Goal: Complete application form: Complete application form

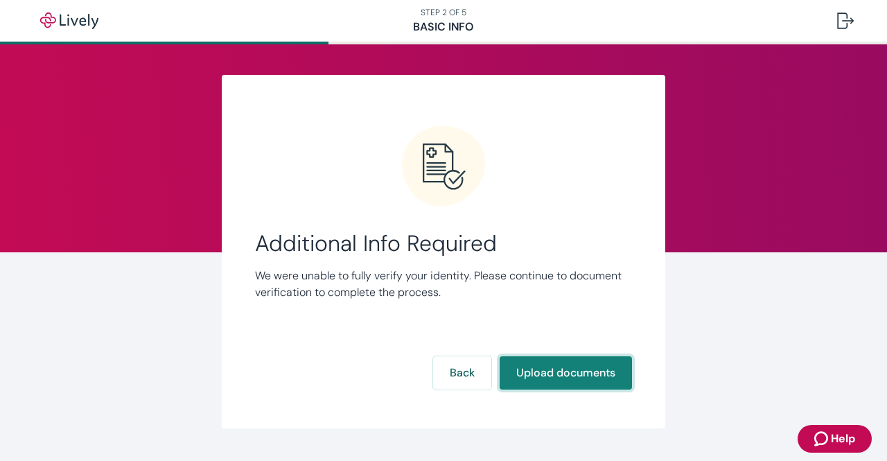
click at [568, 378] on button "Upload documents" at bounding box center [566, 372] width 132 height 33
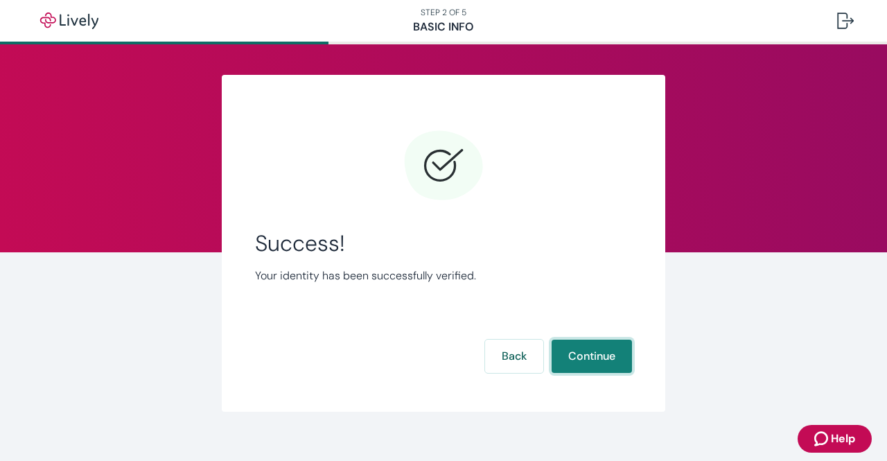
click at [574, 355] on button "Continue" at bounding box center [592, 356] width 80 height 33
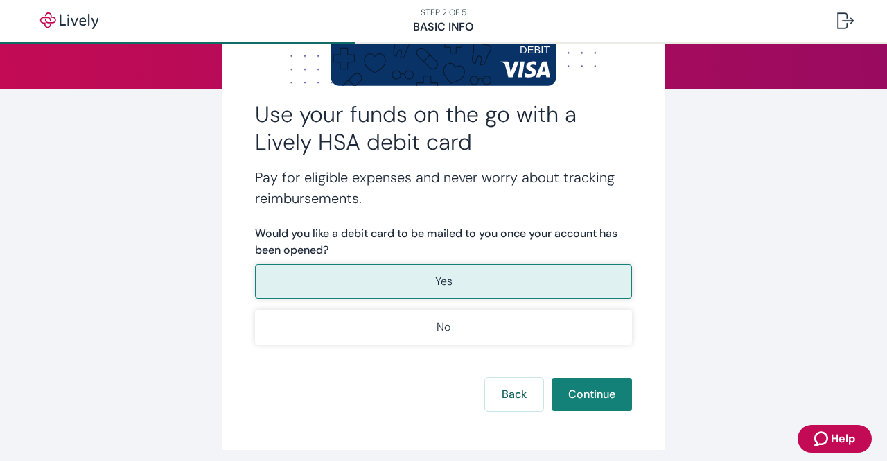
scroll to position [164, 0]
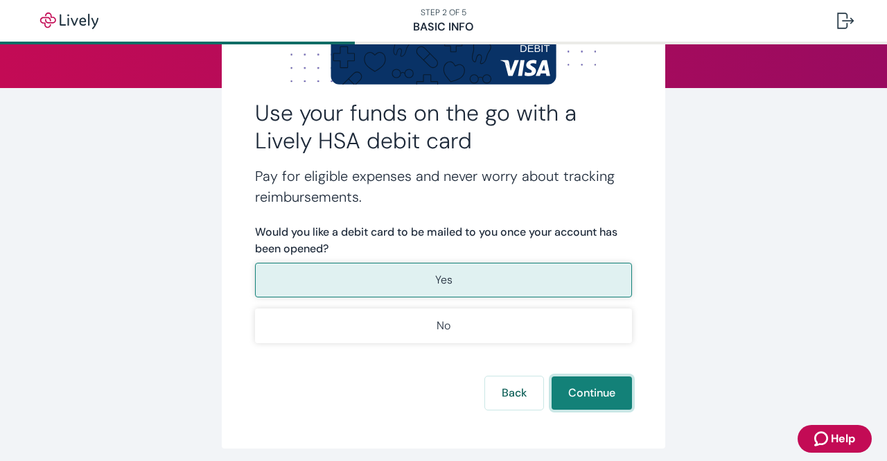
click at [595, 394] on button "Continue" at bounding box center [592, 392] width 80 height 33
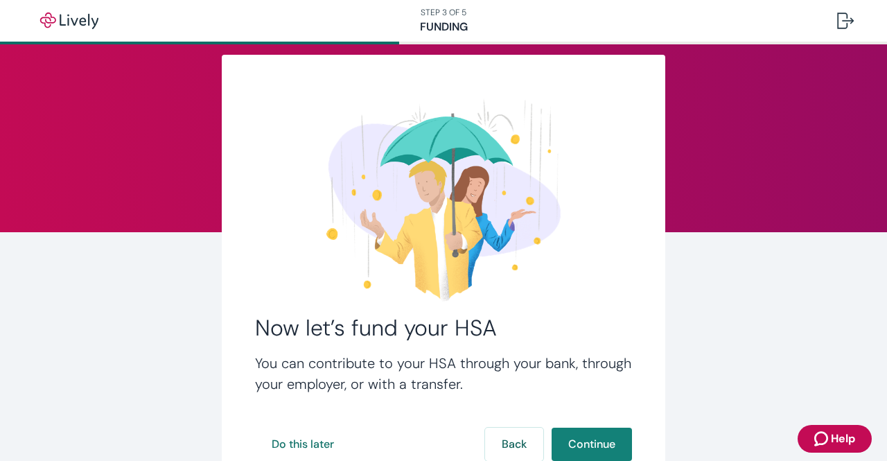
scroll to position [125, 0]
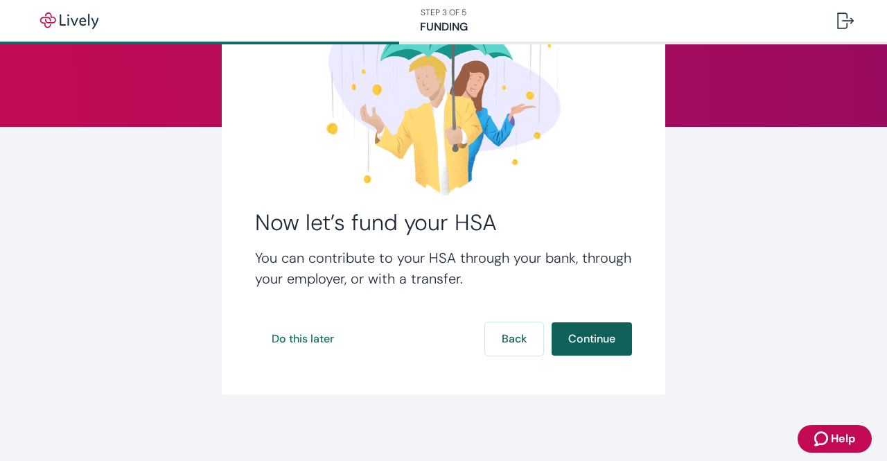
click at [595, 340] on button "Continue" at bounding box center [592, 338] width 80 height 33
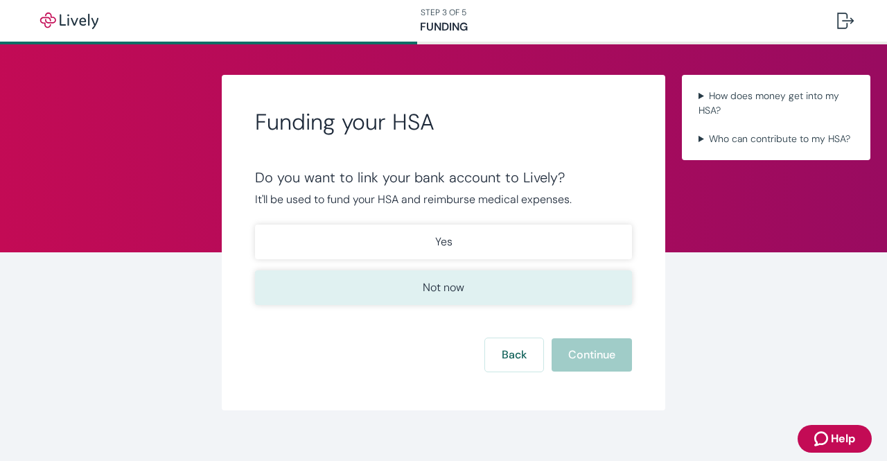
click at [451, 281] on p "Not now" at bounding box center [444, 287] width 42 height 17
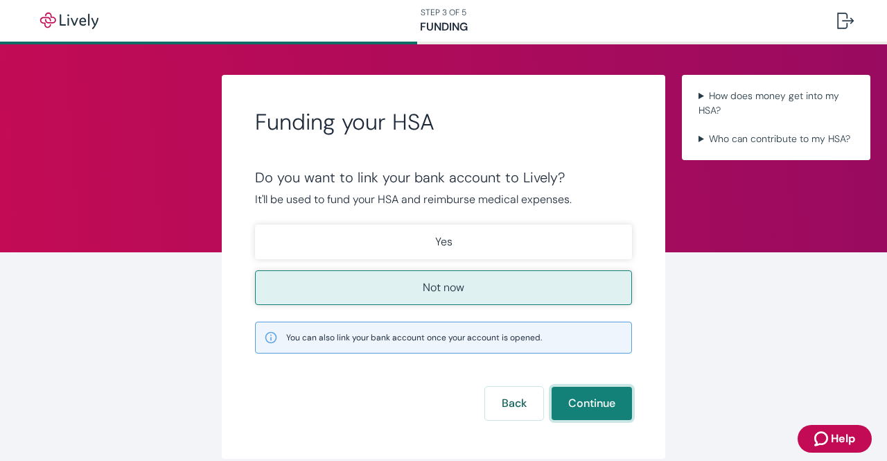
click at [583, 407] on button "Continue" at bounding box center [592, 403] width 80 height 33
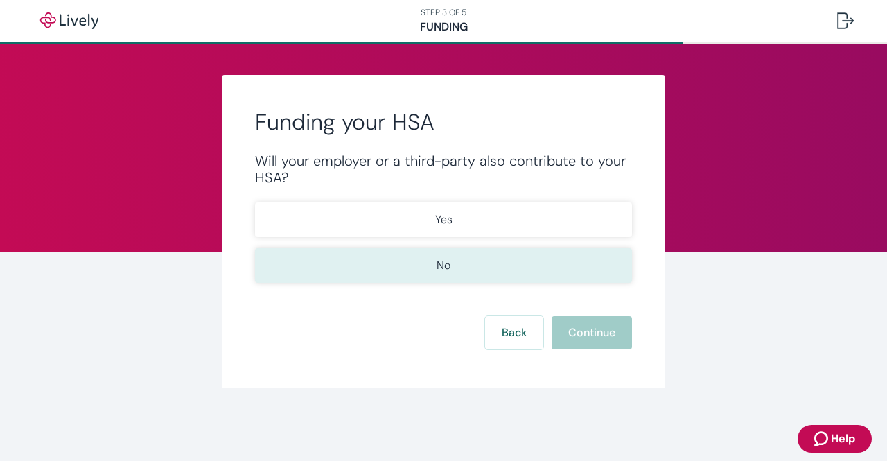
click at [441, 265] on p "No" at bounding box center [444, 265] width 14 height 17
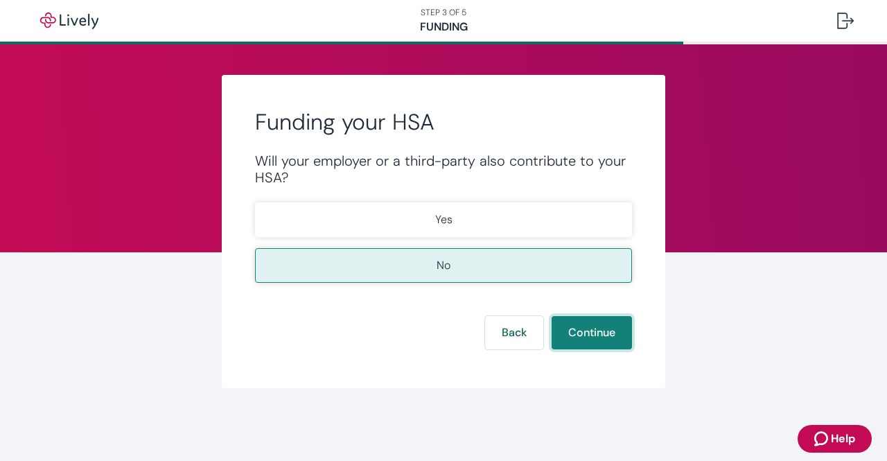
click at [592, 342] on button "Continue" at bounding box center [592, 332] width 80 height 33
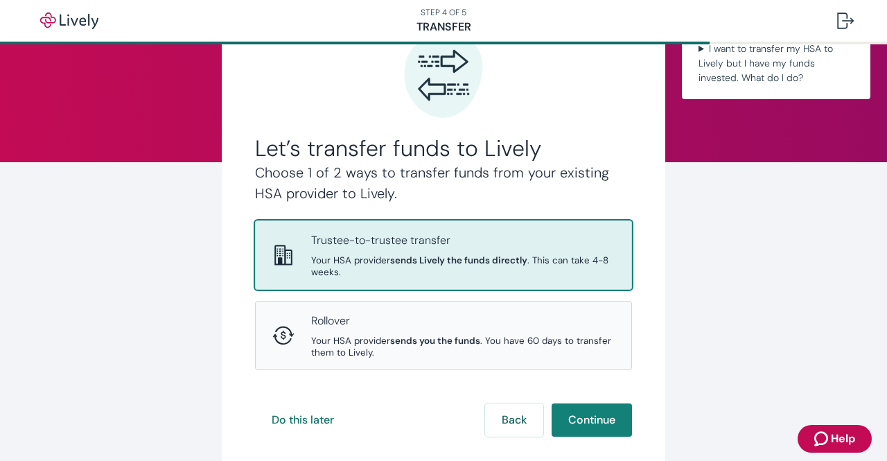
scroll to position [125, 0]
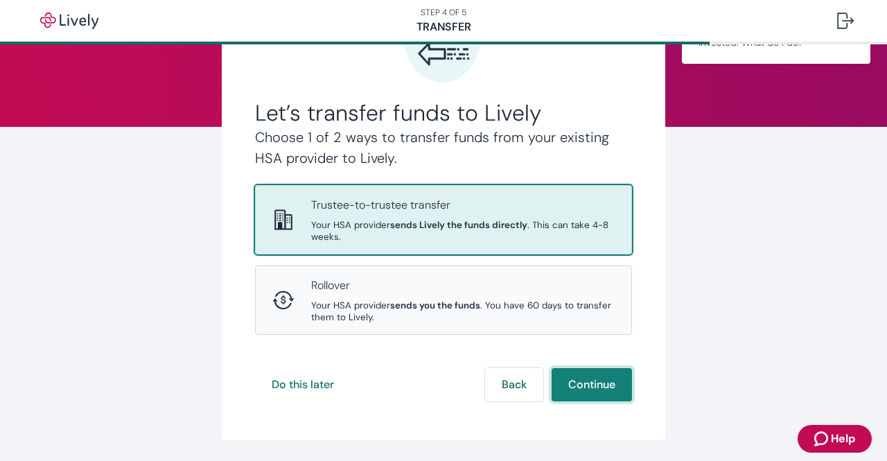
click at [602, 376] on button "Continue" at bounding box center [592, 384] width 80 height 33
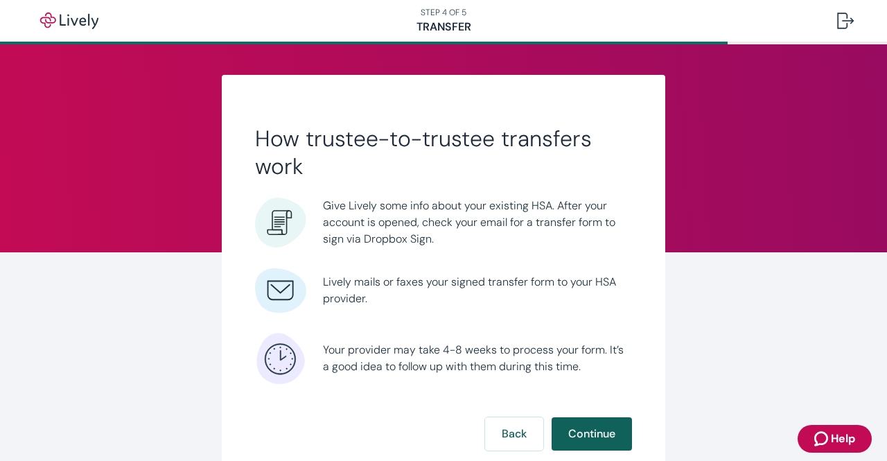
click at [585, 432] on button "Continue" at bounding box center [592, 433] width 80 height 33
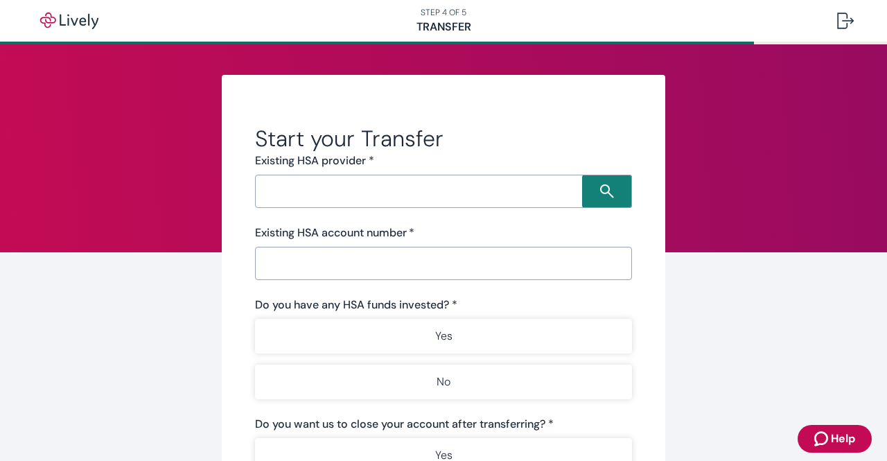
click at [432, 191] on input "Search input" at bounding box center [420, 191] width 323 height 19
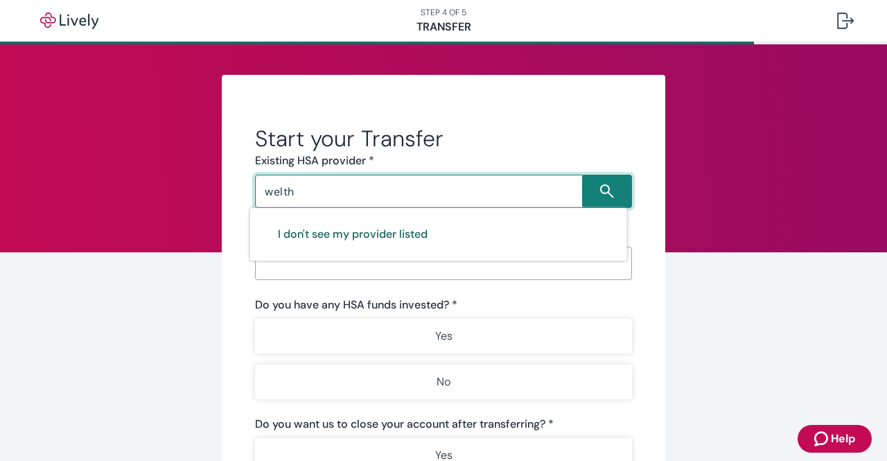
type input "welth"
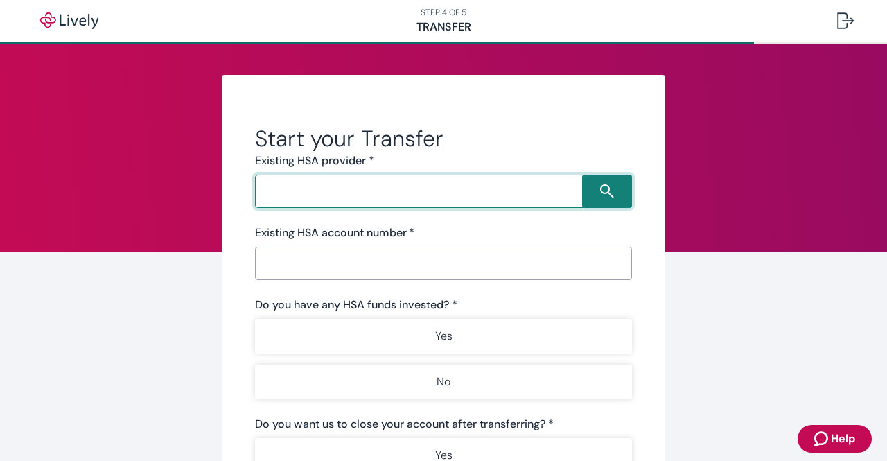
click at [343, 192] on input "Search input" at bounding box center [420, 191] width 323 height 19
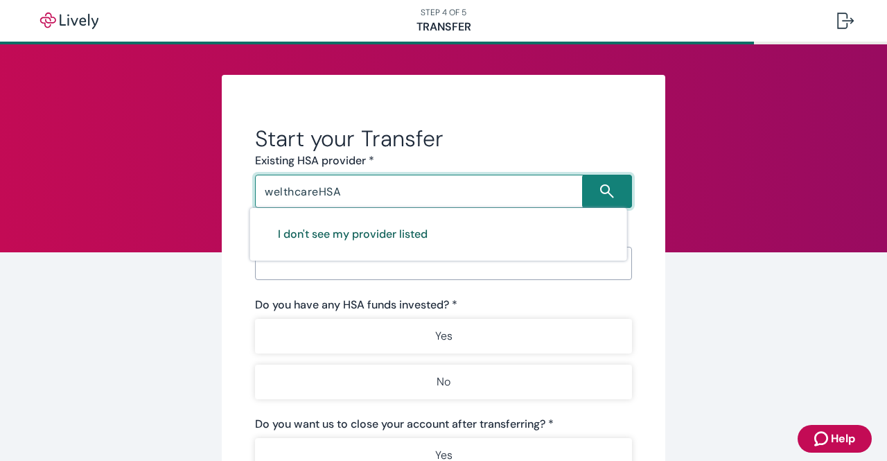
click at [383, 244] on button "I don't see my provider listed" at bounding box center [352, 234] width 183 height 33
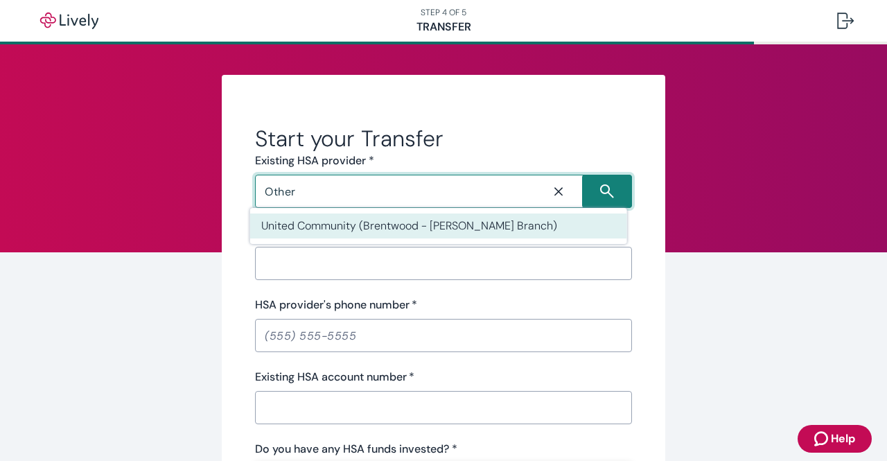
type input "Other"
click at [376, 270] on input "HSA provider's name   *" at bounding box center [443, 263] width 377 height 28
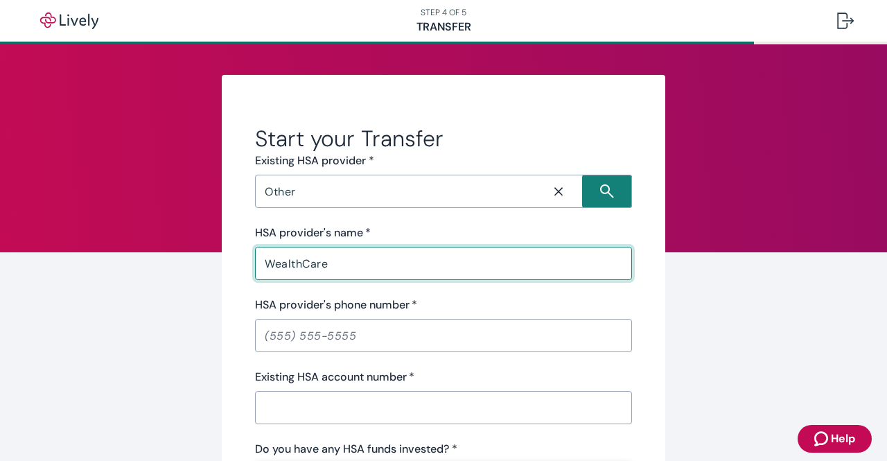
type input "WealthCare"
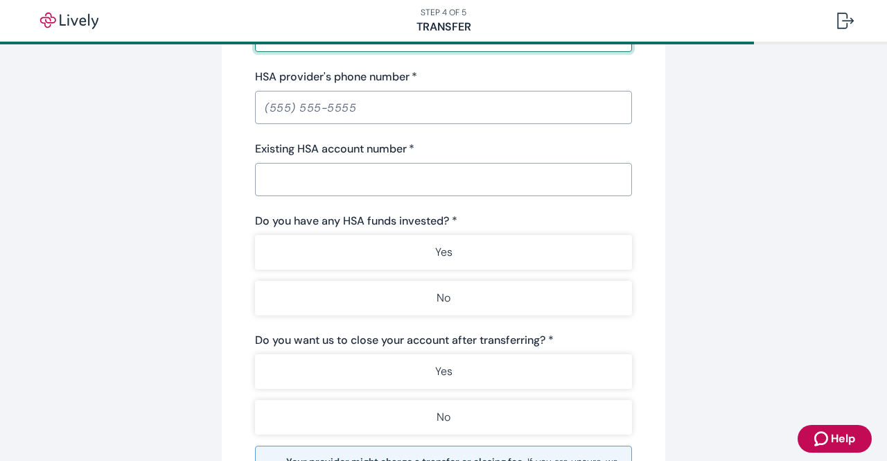
scroll to position [233, 0]
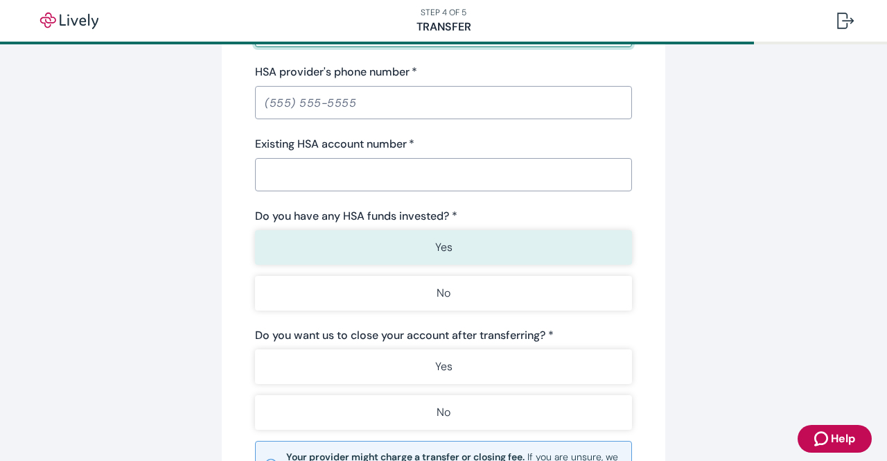
click at [501, 241] on button "Yes" at bounding box center [443, 247] width 377 height 35
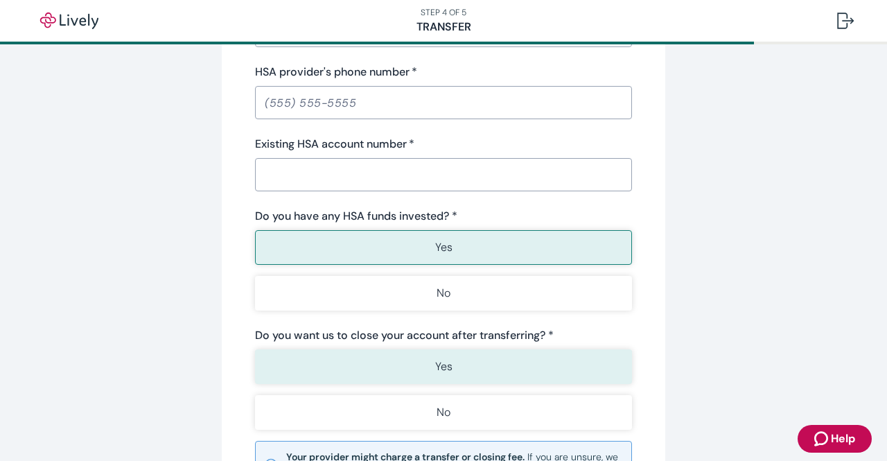
click at [493, 357] on button "Yes" at bounding box center [443, 366] width 377 height 35
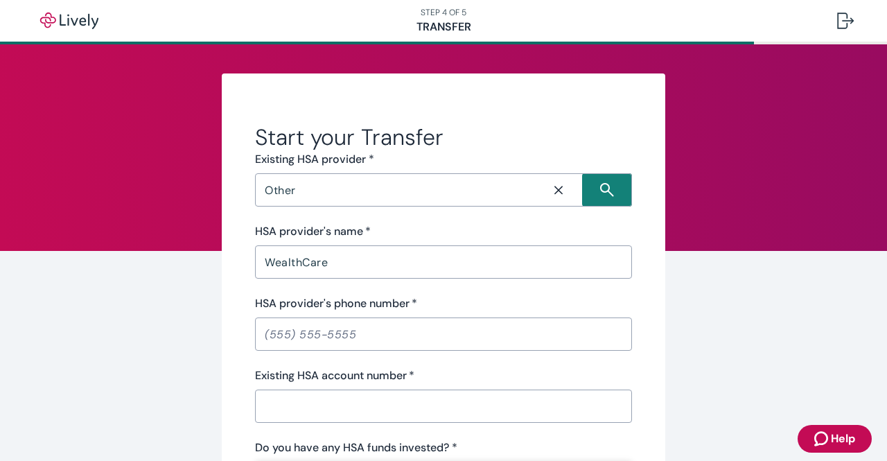
scroll to position [0, 0]
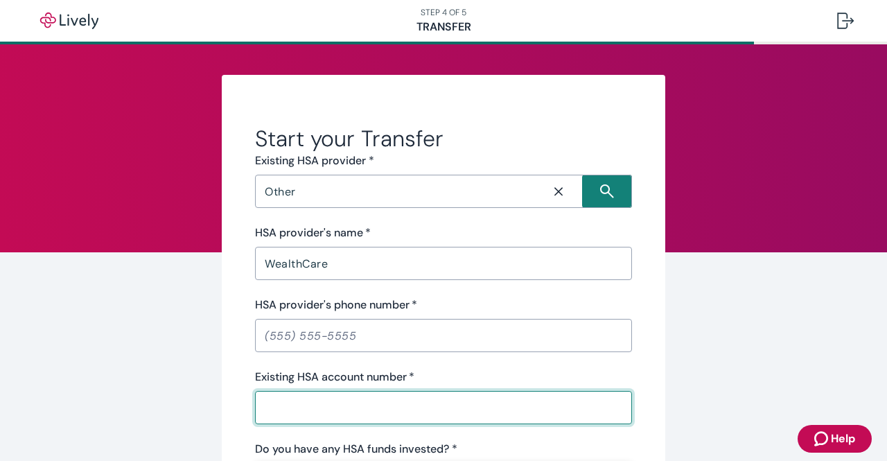
click at [331, 404] on input "Existing HSA account number   *" at bounding box center [443, 408] width 377 height 28
click at [350, 330] on input "HSA provider's phone number   *" at bounding box center [443, 336] width 377 height 28
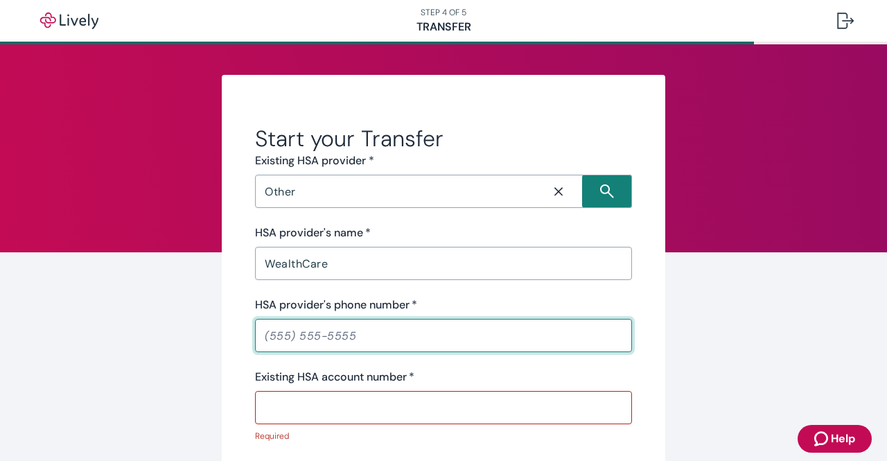
paste input "[PHONE_NUMBER]"
type input "[PHONE_NUMBER]"
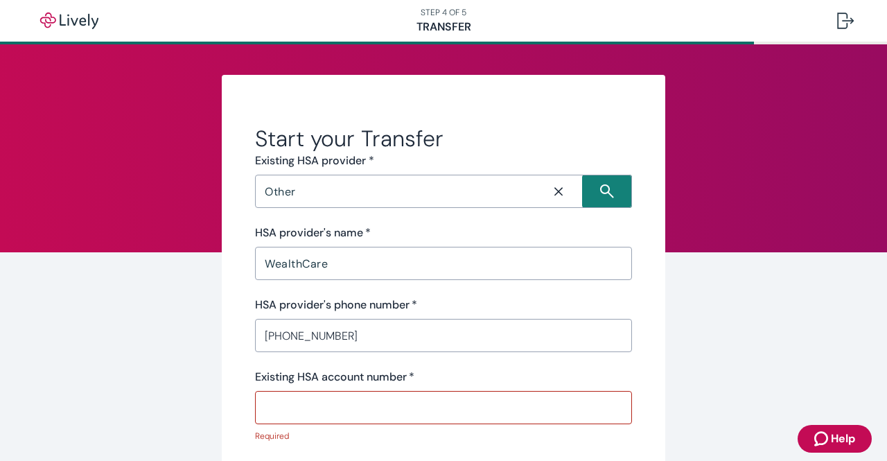
click at [664, 332] on div "Start your Transfer Existing HSA provider * Other ​ HSA provider's name   * Wea…" at bounding box center [443, 459] width 665 height 769
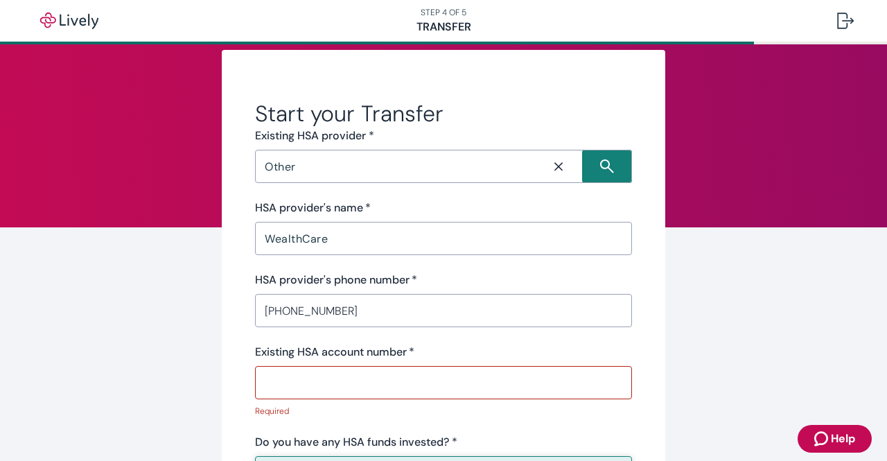
scroll to position [23, 0]
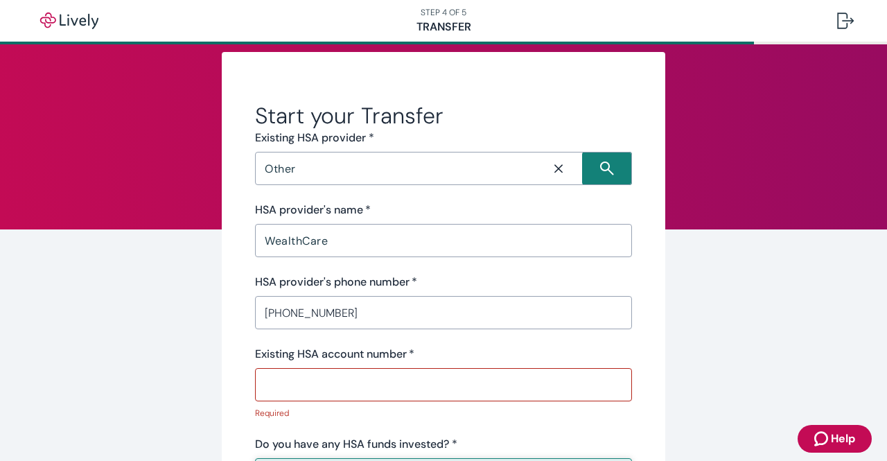
click at [445, 386] on input "Existing HSA account number   *" at bounding box center [443, 385] width 377 height 28
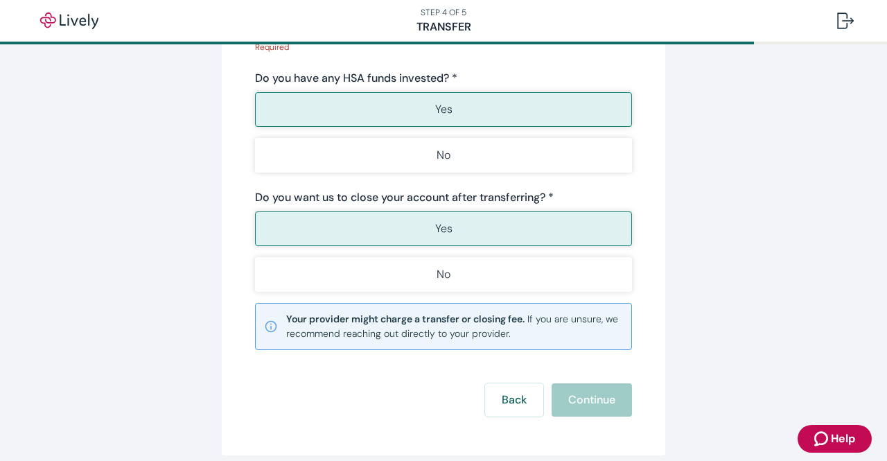
scroll to position [384, 0]
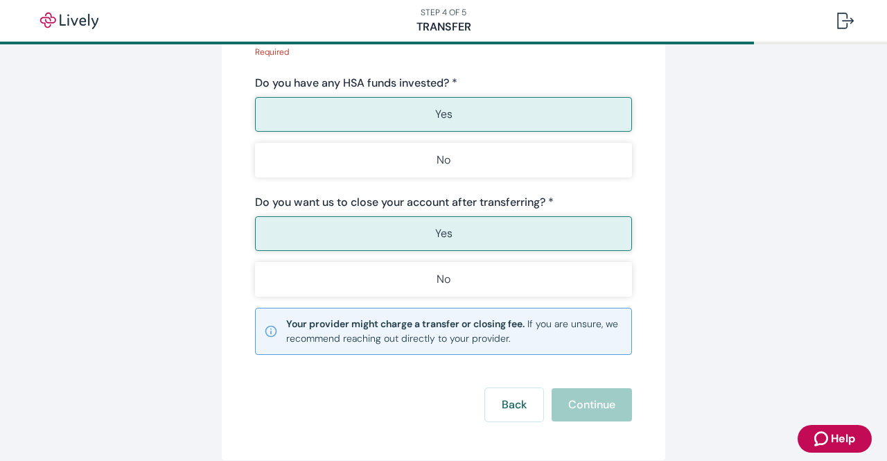
click at [511, 233] on button "Yes" at bounding box center [443, 233] width 377 height 35
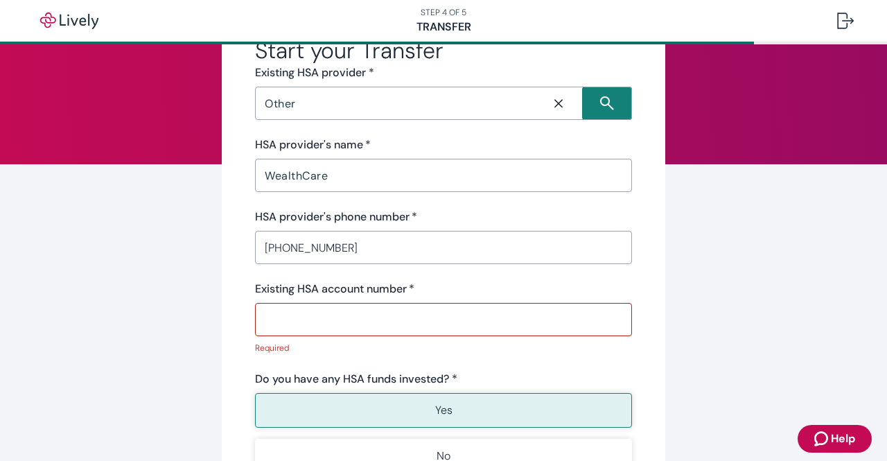
scroll to position [79, 0]
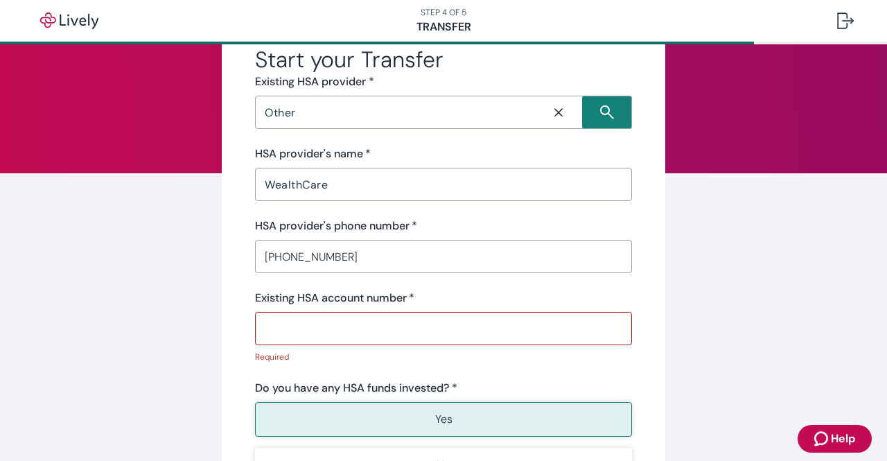
click at [407, 332] on input "Existing HSA account number   *" at bounding box center [443, 329] width 377 height 28
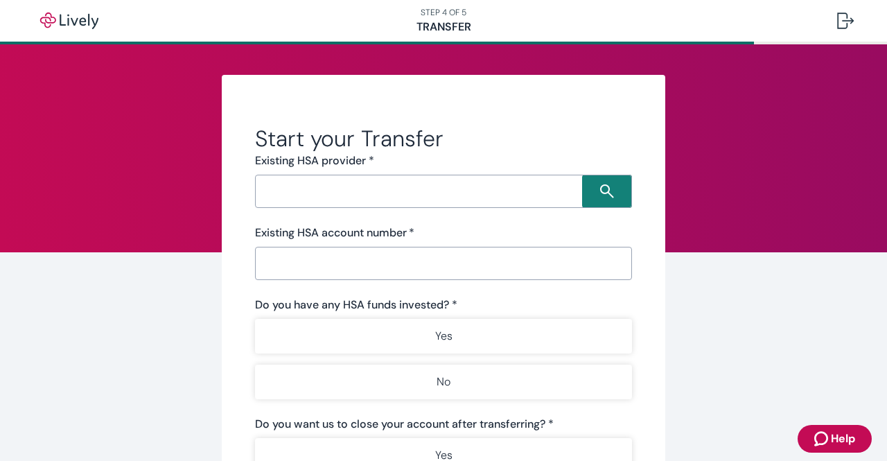
click at [509, 189] on input "Search input" at bounding box center [420, 191] width 323 height 19
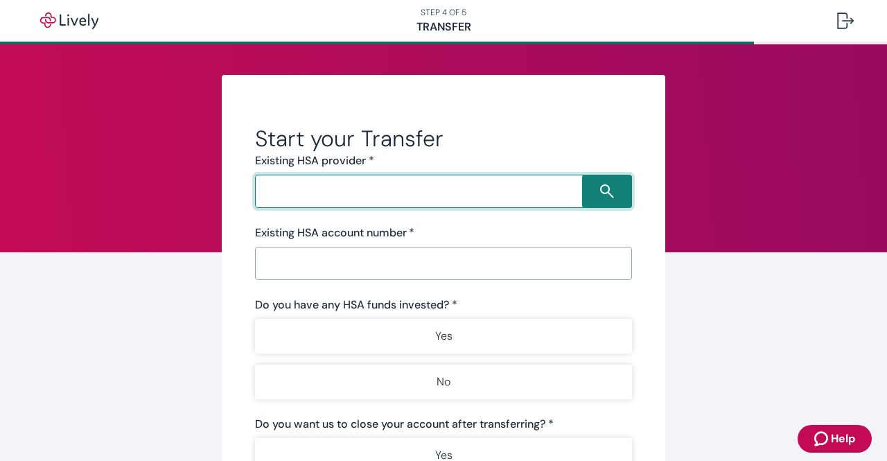
click at [500, 197] on input "Search input" at bounding box center [420, 191] width 323 height 19
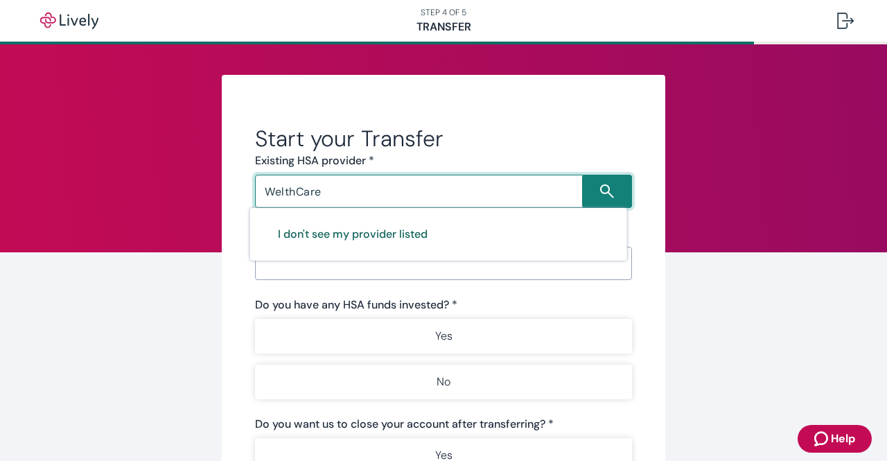
click at [414, 233] on button "I don't see my provider listed" at bounding box center [352, 234] width 183 height 33
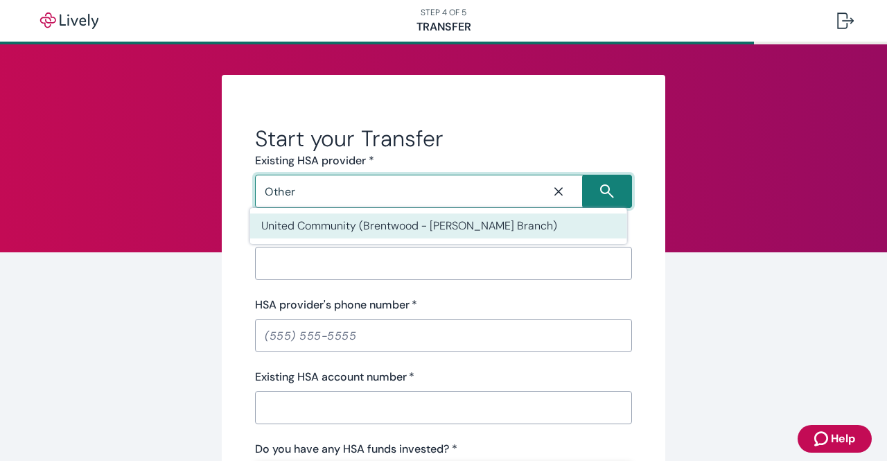
type input "Other"
click at [423, 258] on input "HSA provider's name   *" at bounding box center [443, 263] width 377 height 28
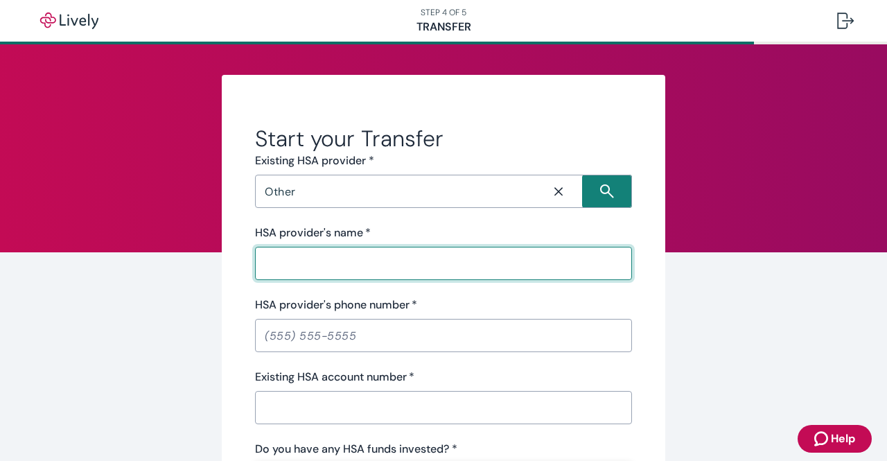
type input "WealthCare"
click at [478, 339] on input "HSA provider's phone number   *" at bounding box center [443, 336] width 377 height 28
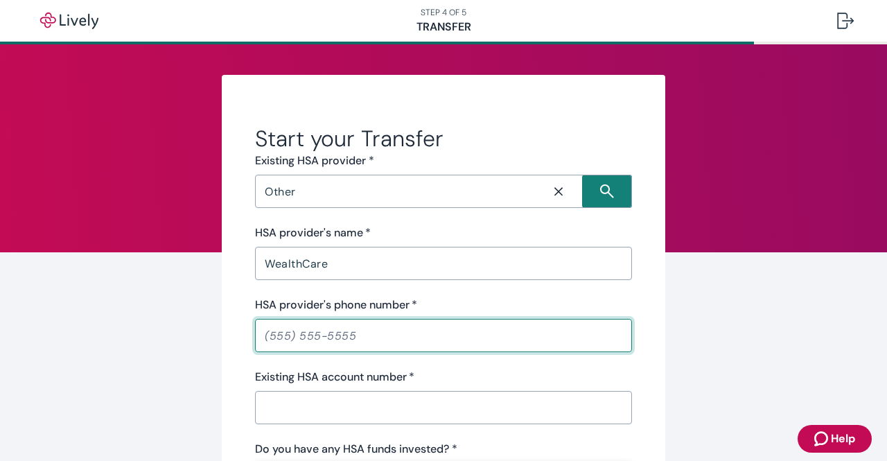
type input "[PHONE_NUMBER]"
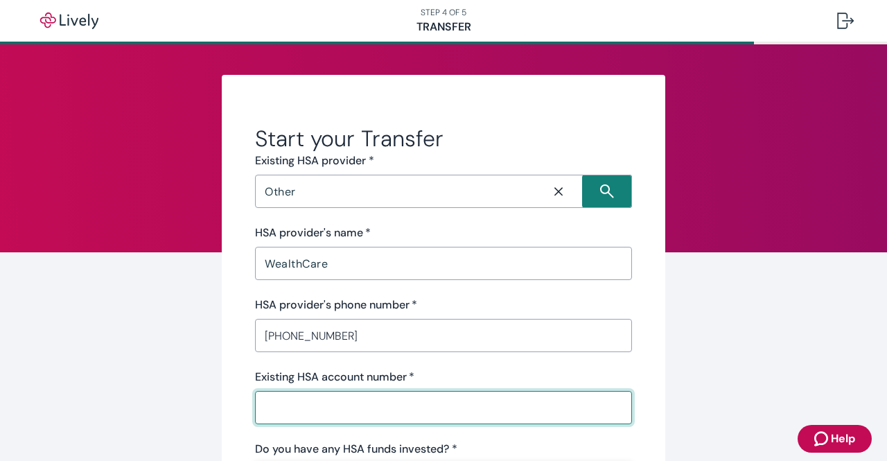
click at [412, 405] on input "Existing HSA account number   *" at bounding box center [443, 408] width 377 height 28
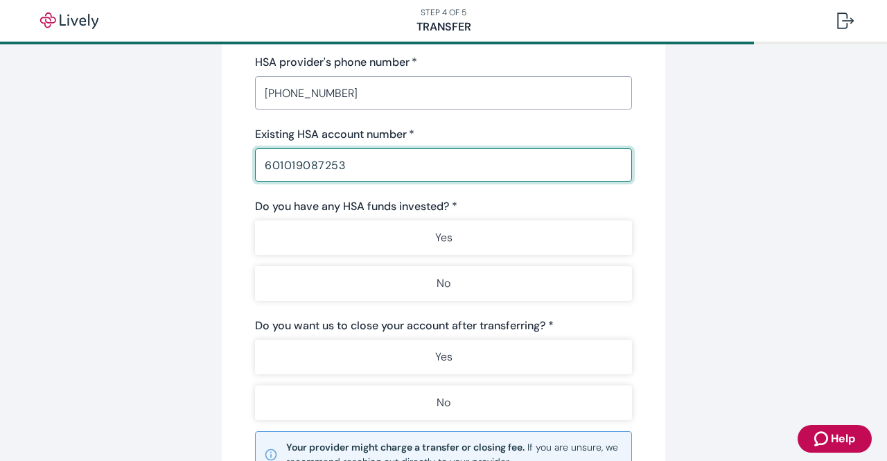
scroll to position [263, 0]
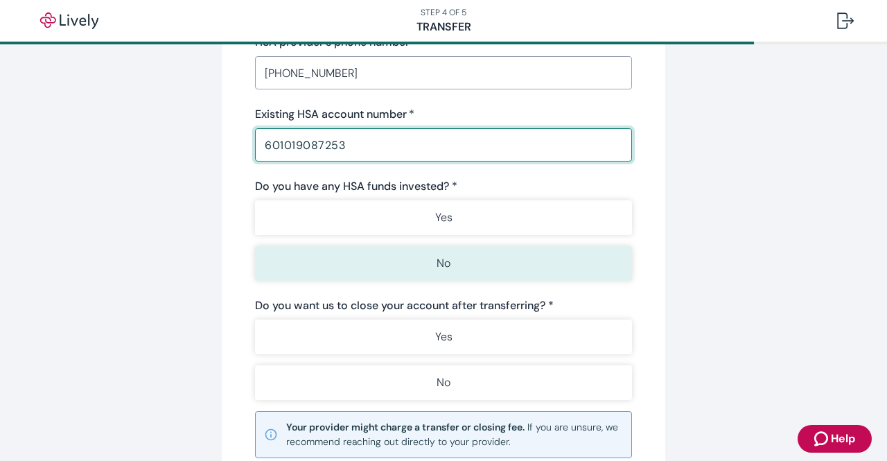
type input "601019087253"
click at [453, 264] on button "No" at bounding box center [443, 263] width 377 height 35
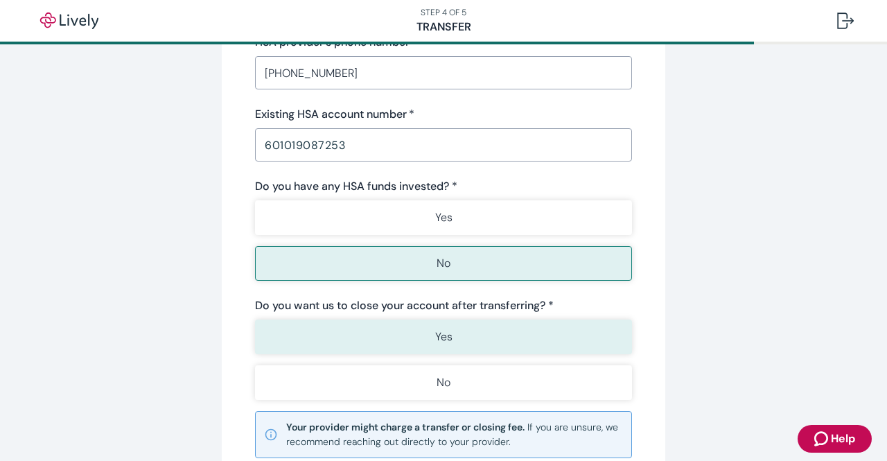
click at [457, 337] on button "Yes" at bounding box center [443, 336] width 377 height 35
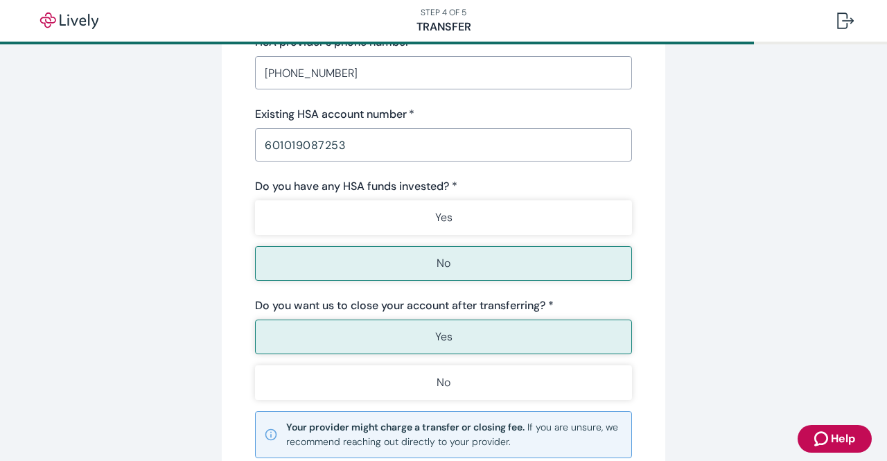
scroll to position [429, 0]
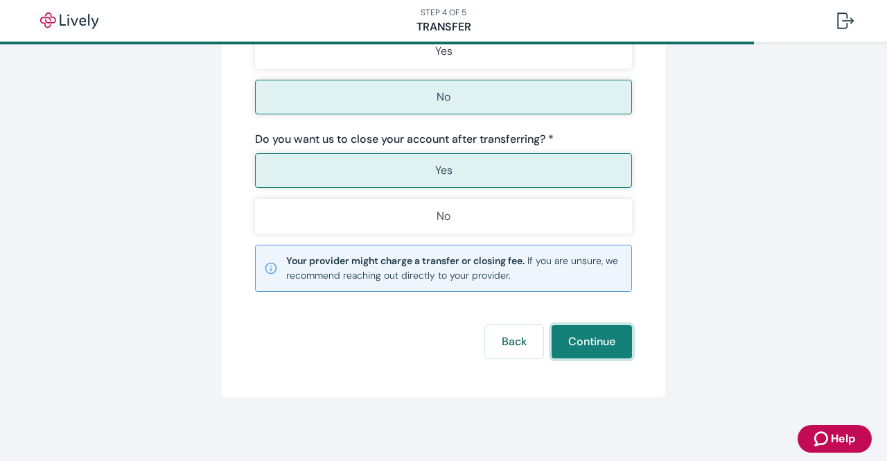
click at [589, 342] on button "Continue" at bounding box center [592, 341] width 80 height 33
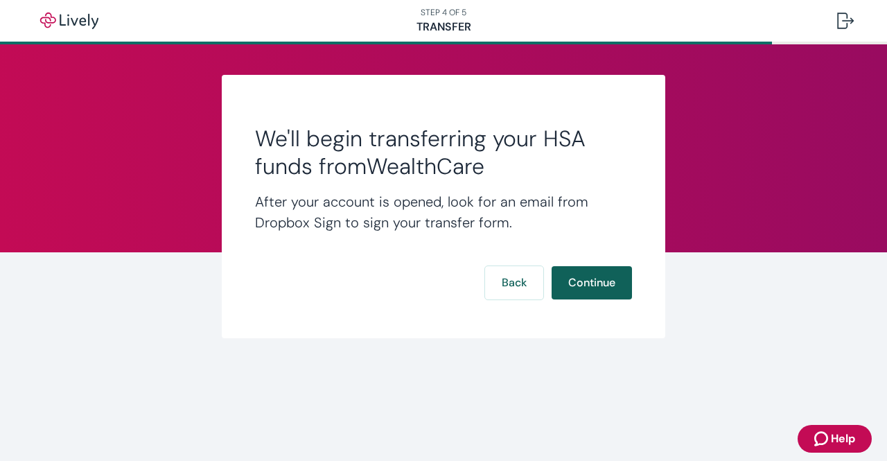
click at [594, 275] on button "Continue" at bounding box center [592, 282] width 80 height 33
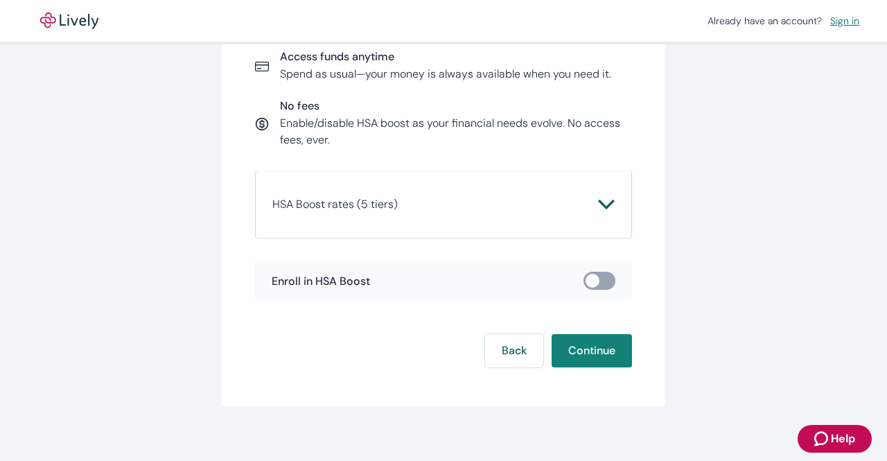
scroll to position [222, 0]
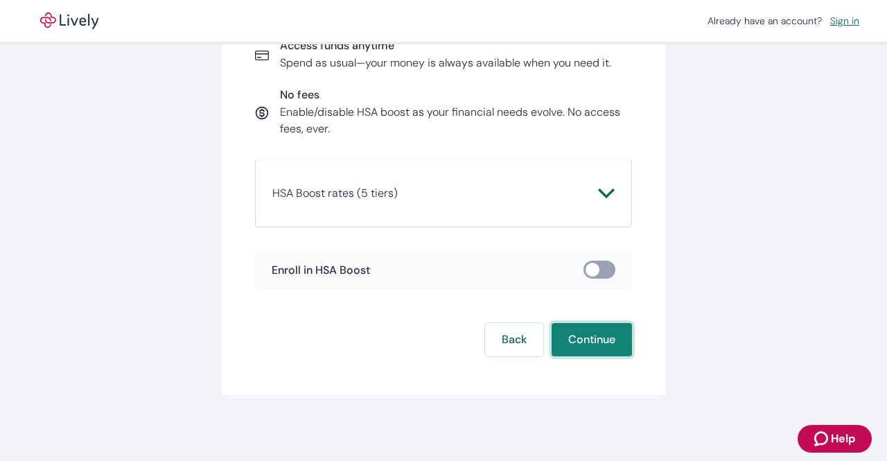
click at [589, 350] on button "Continue" at bounding box center [592, 339] width 80 height 33
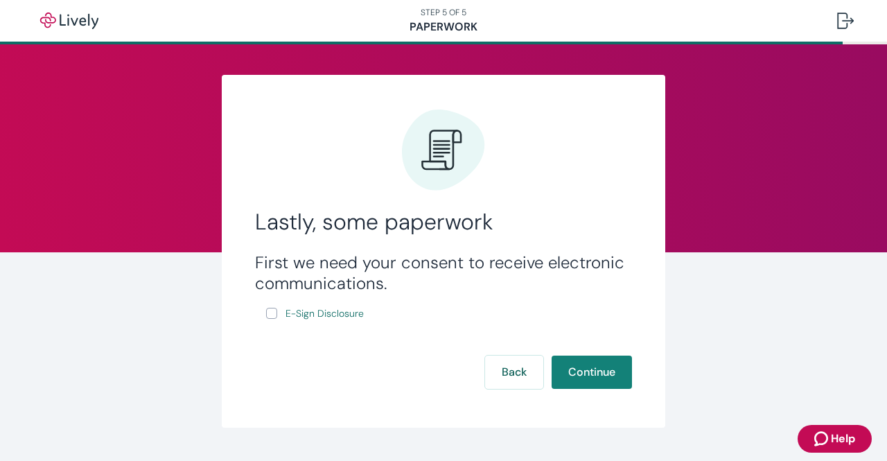
click at [266, 313] on input "E-Sign Disclosure" at bounding box center [271, 313] width 11 height 11
checkbox input "true"
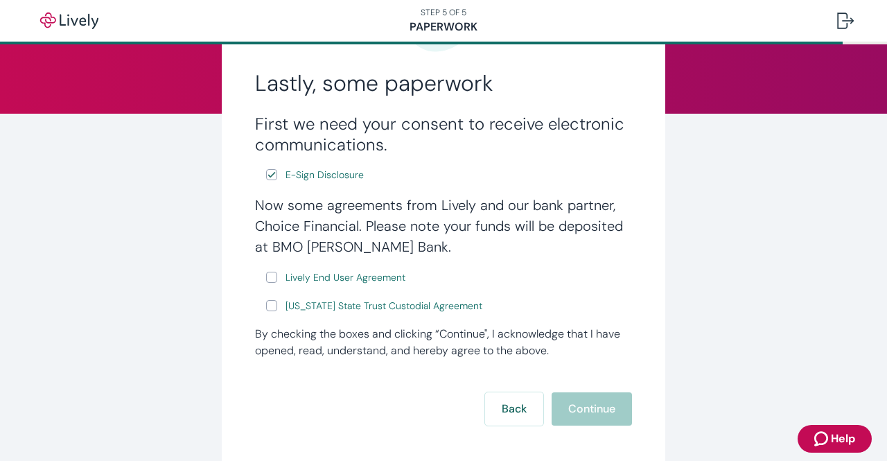
scroll to position [141, 0]
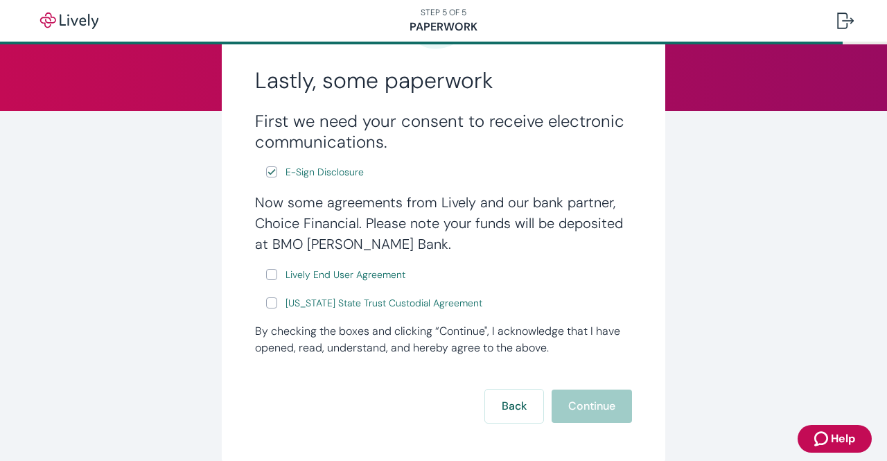
click at [345, 253] on h4 "Now some agreements from Lively and our bank partner, Choice Financial. Please …" at bounding box center [443, 223] width 377 height 62
click at [306, 271] on span "Lively End User Agreement" at bounding box center [346, 274] width 120 height 15
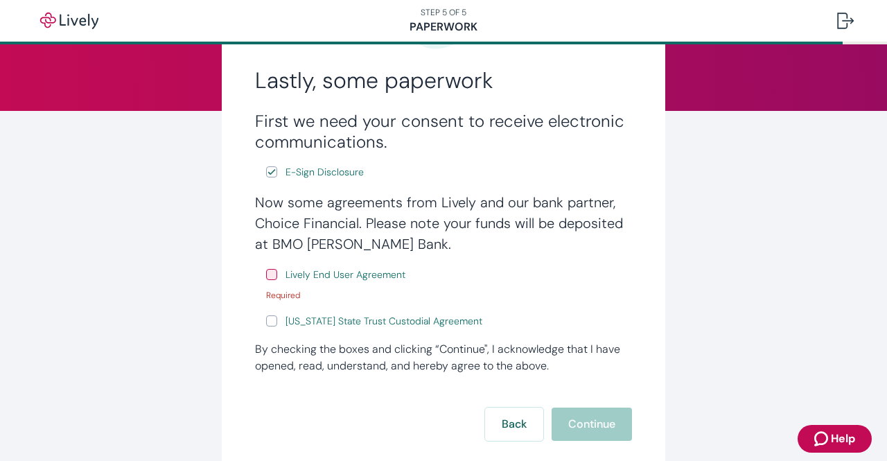
click at [267, 274] on input "Lively End User Agreement" at bounding box center [271, 274] width 11 height 11
checkbox input "true"
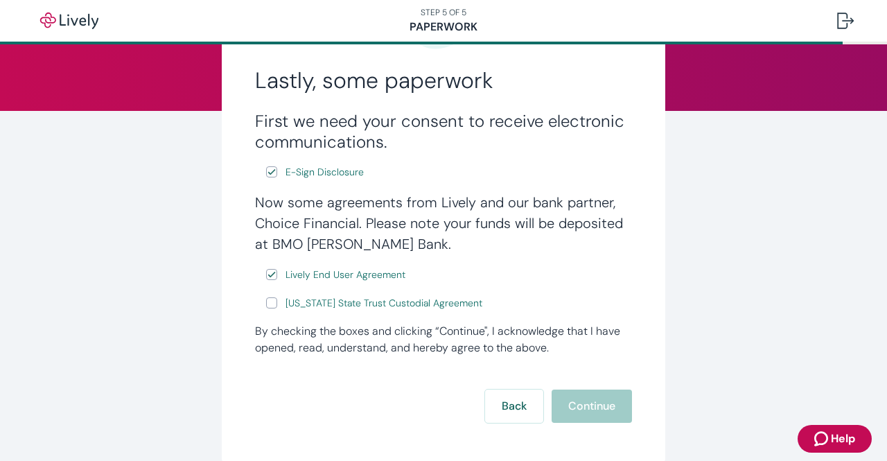
click at [266, 301] on input "Wyoming State Trust Custodial Agreement" at bounding box center [271, 302] width 11 height 11
checkbox input "true"
click at [590, 409] on button "Continue" at bounding box center [592, 405] width 80 height 33
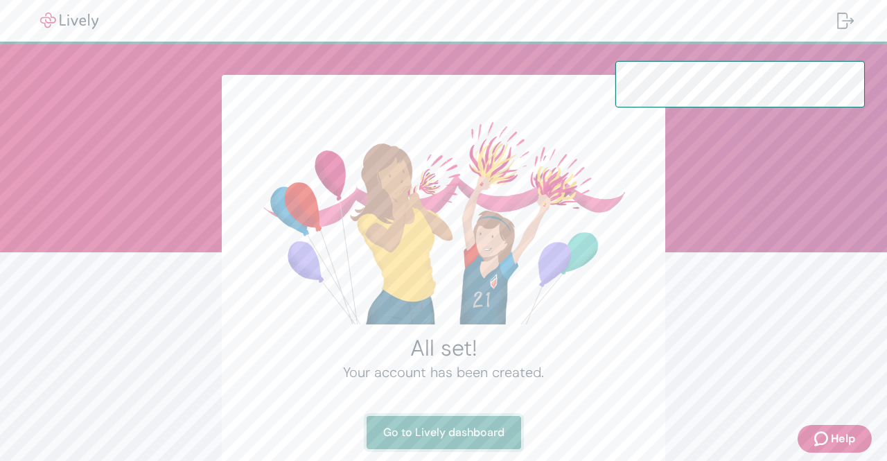
click at [485, 432] on link "Go to Lively dashboard" at bounding box center [444, 432] width 155 height 33
